Goal: Entertainment & Leisure: Consume media (video, audio)

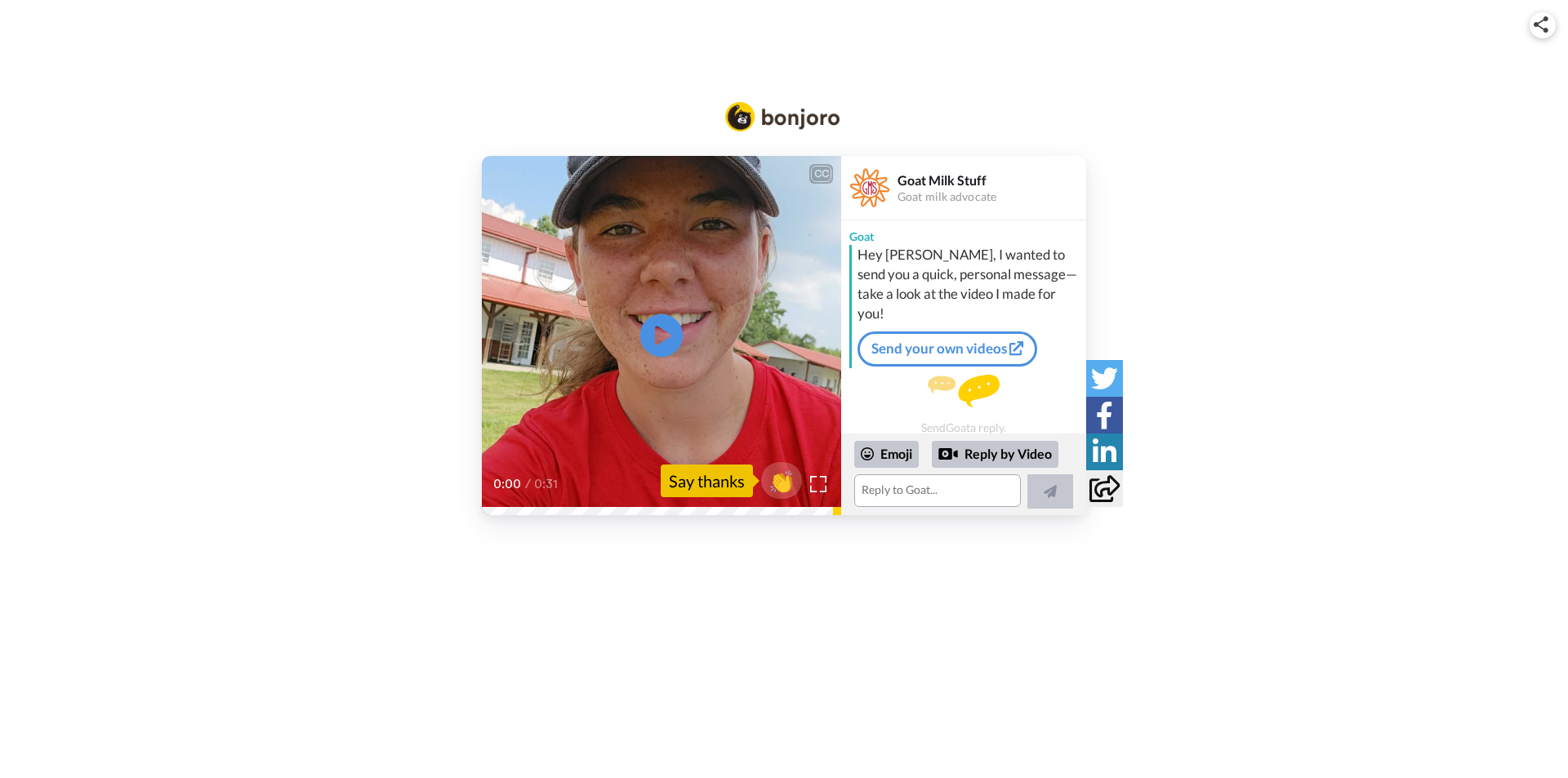
drag, startPoint x: 0, startPoint y: 0, endPoint x: 661, endPoint y: 353, distance: 749.4
click at [661, 353] on icon at bounding box center [661, 336] width 44 height 44
click at [643, 332] on icon at bounding box center [661, 336] width 44 height 44
click at [489, 507] on div "0:15 / 0:31" at bounding box center [661, 490] width 359 height 35
click at [816, 474] on div at bounding box center [817, 484] width 24 height 24
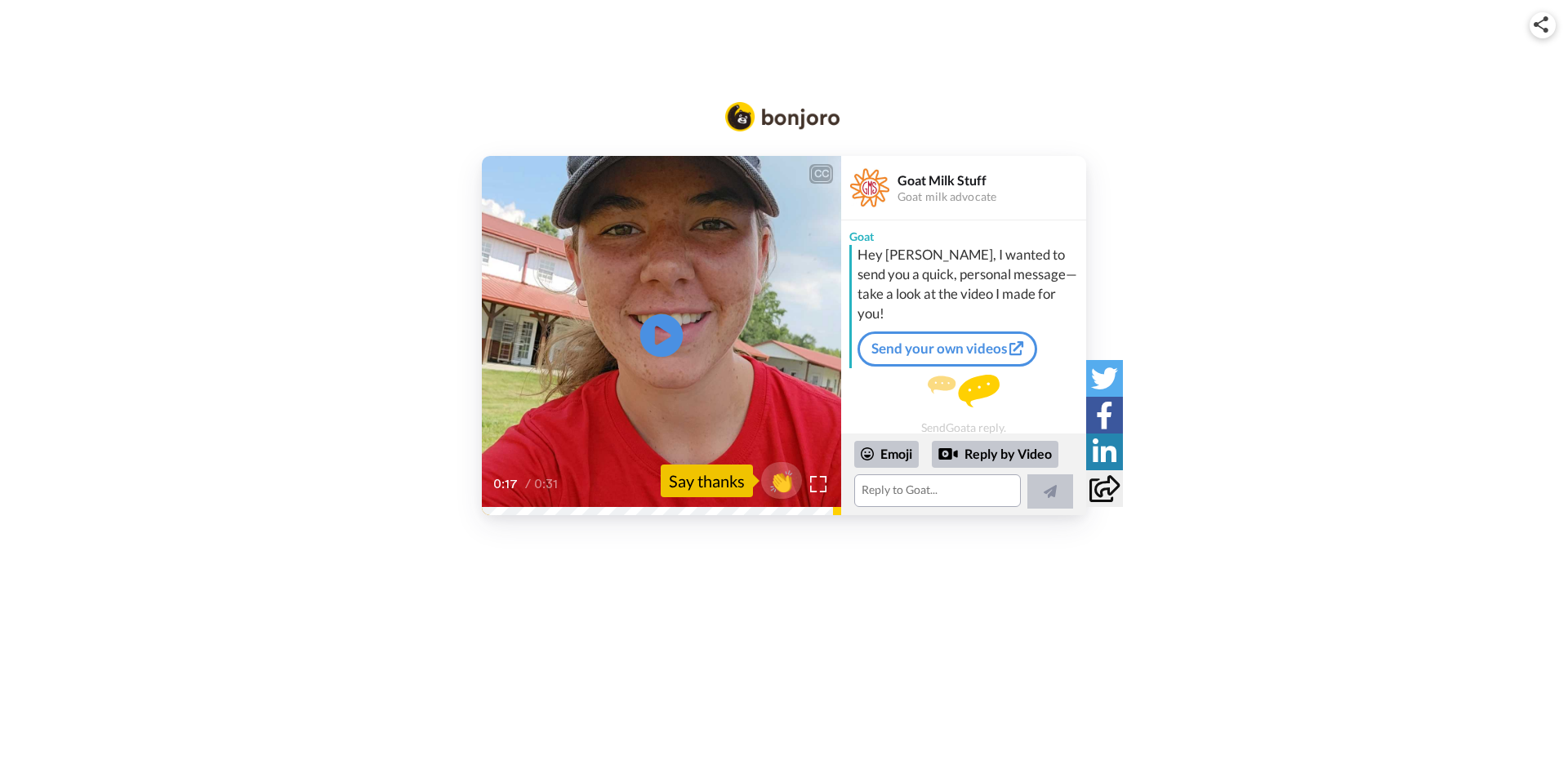
click at [661, 312] on icon "Play/Pause" at bounding box center [661, 336] width 44 height 77
click at [704, 295] on video at bounding box center [661, 336] width 359 height 359
click at [591, 223] on video at bounding box center [661, 336] width 359 height 359
click at [589, 222] on video at bounding box center [661, 336] width 359 height 359
drag, startPoint x: 823, startPoint y: 484, endPoint x: 823, endPoint y: 554, distance: 70.0
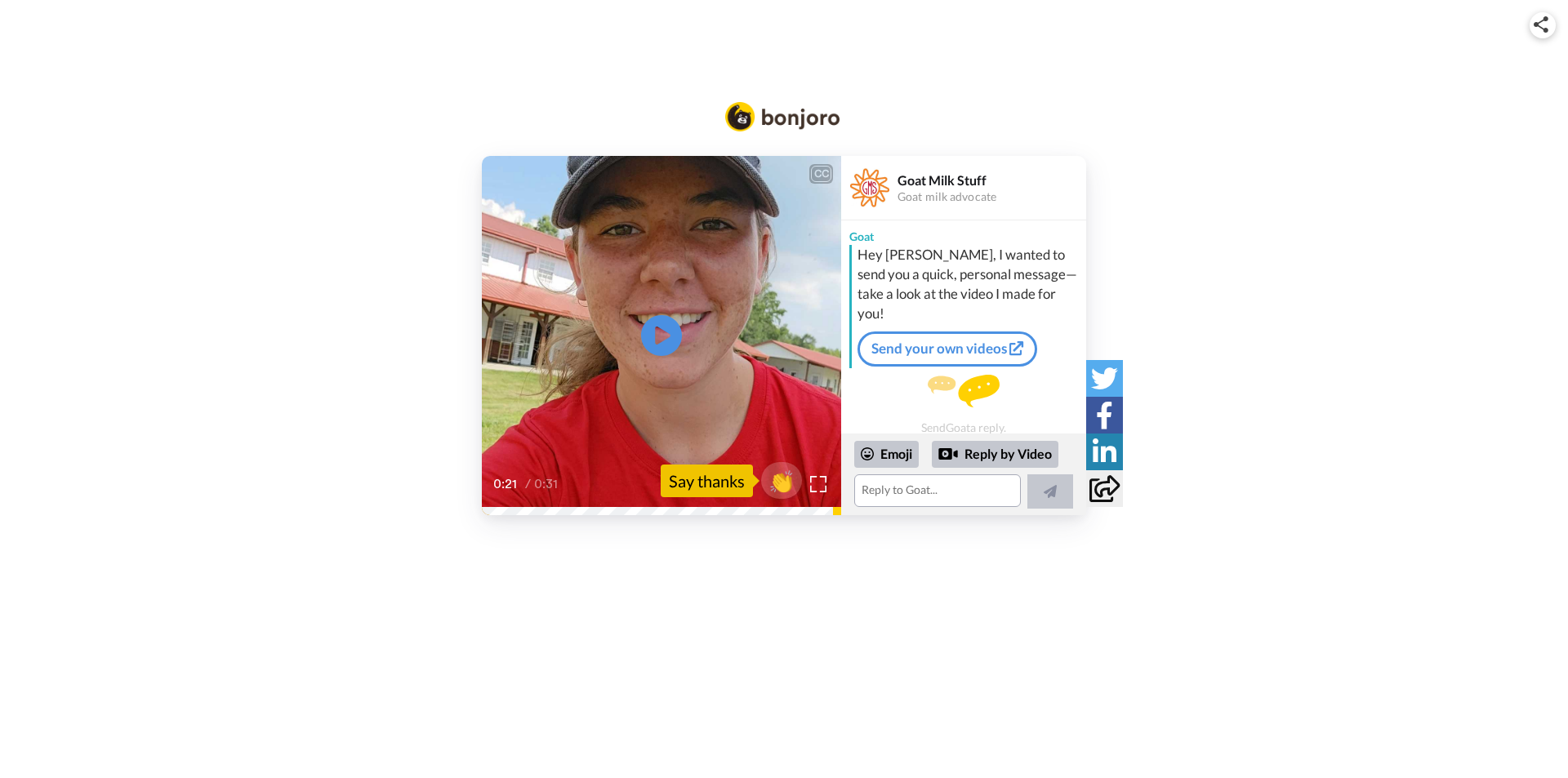
click at [823, 484] on img at bounding box center [818, 484] width 16 height 16
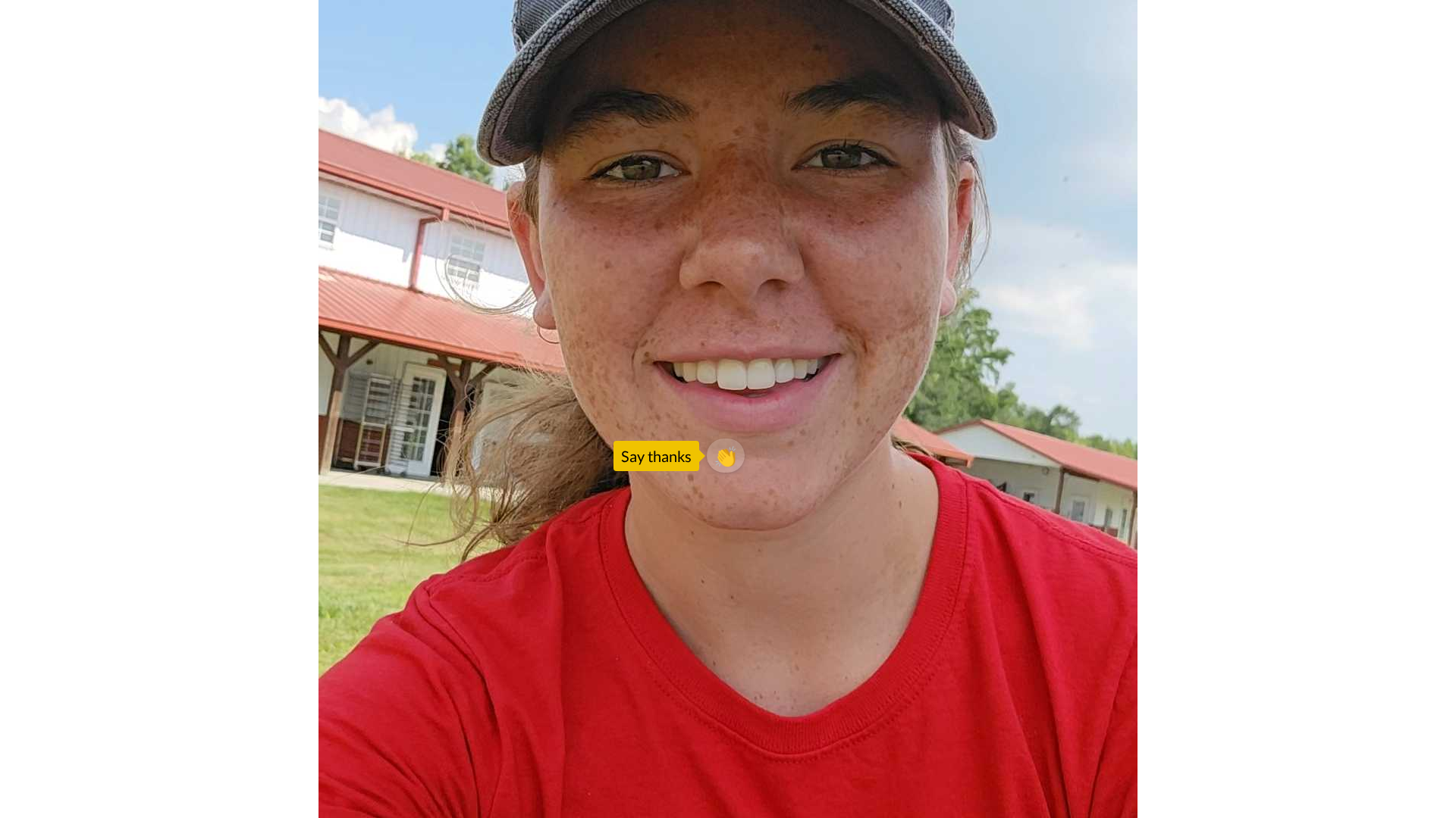
click at [1322, 497] on video at bounding box center [728, 409] width 1456 height 818
drag, startPoint x: 1358, startPoint y: 411, endPoint x: 1372, endPoint y: 695, distance: 284.3
click at [1358, 417] on video at bounding box center [728, 409] width 1456 height 818
